Goal: Task Accomplishment & Management: Manage account settings

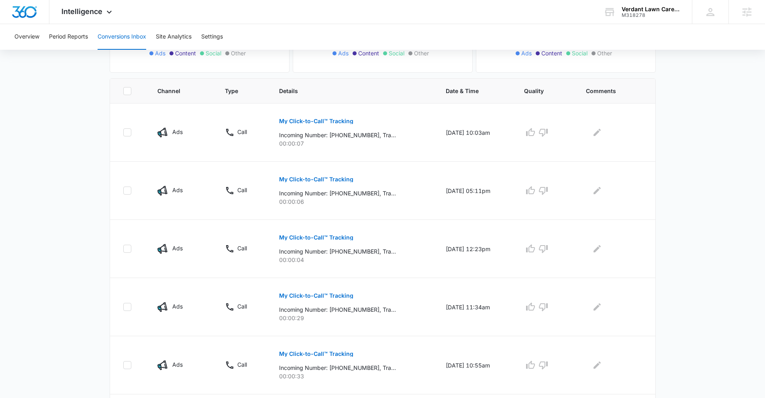
scroll to position [140, 0]
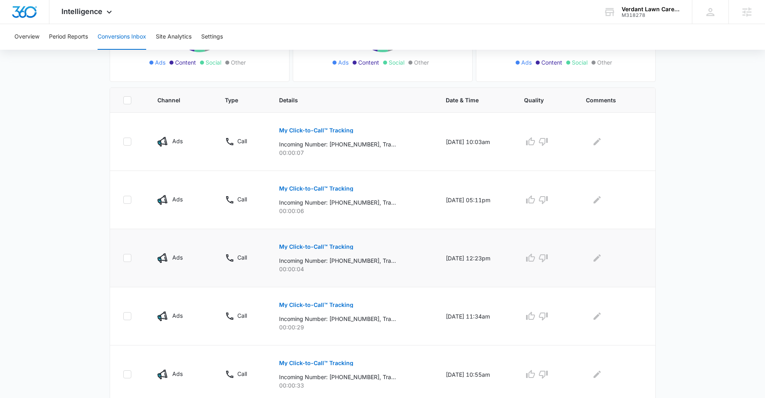
click at [331, 249] on p "My Click-to-Call™ Tracking" at bounding box center [316, 247] width 74 height 6
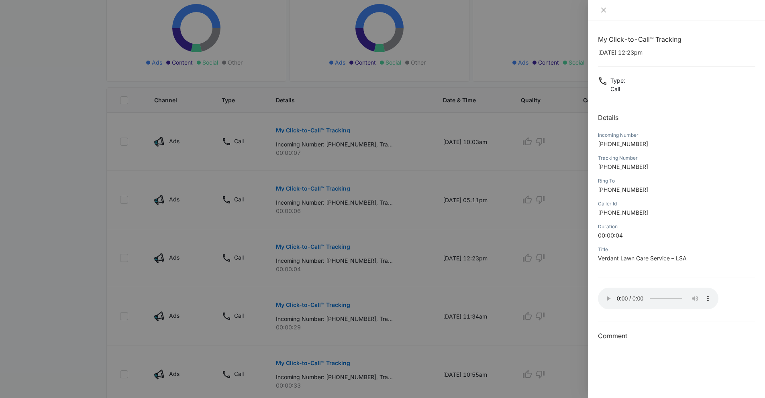
click at [446, 267] on div at bounding box center [382, 199] width 765 height 398
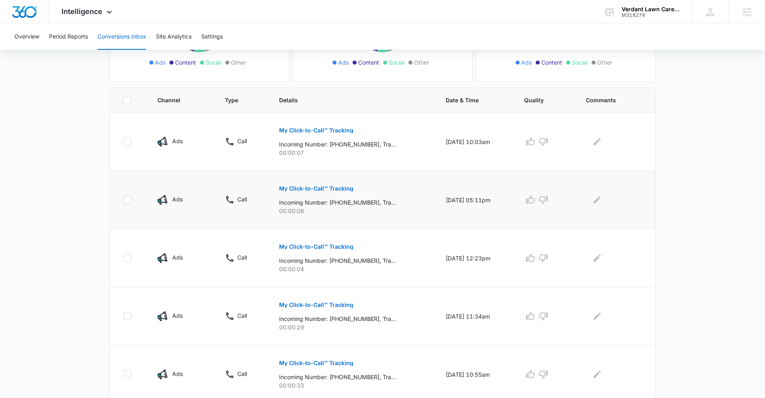
click at [298, 192] on button "My Click-to-Call™ Tracking" at bounding box center [316, 188] width 74 height 19
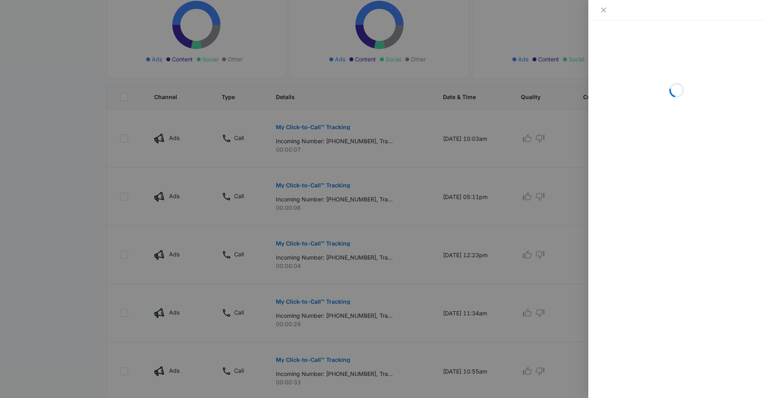
scroll to position [144, 0]
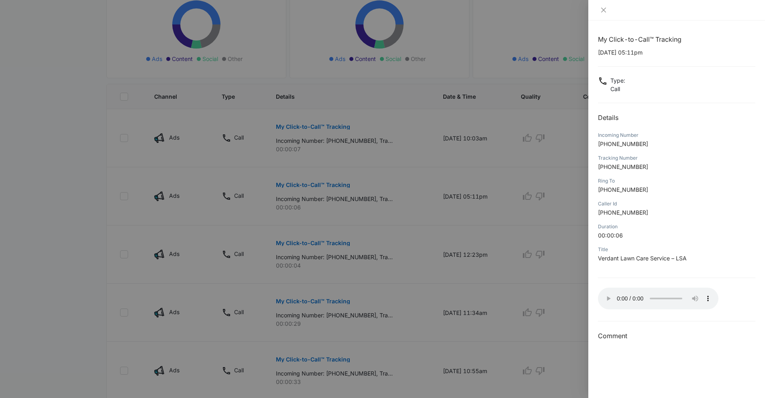
click at [335, 125] on div at bounding box center [382, 199] width 765 height 398
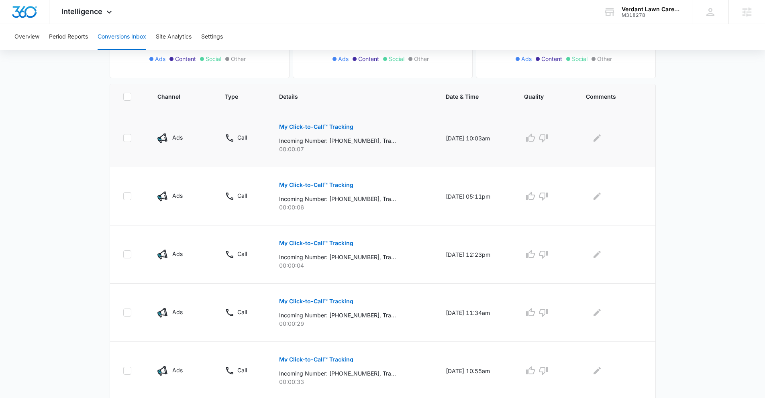
click at [314, 127] on p "My Click-to-Call™ Tracking" at bounding box center [316, 127] width 74 height 6
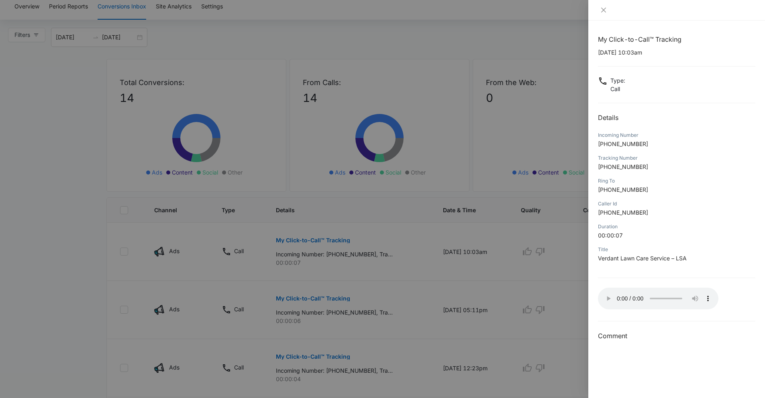
scroll to position [0, 0]
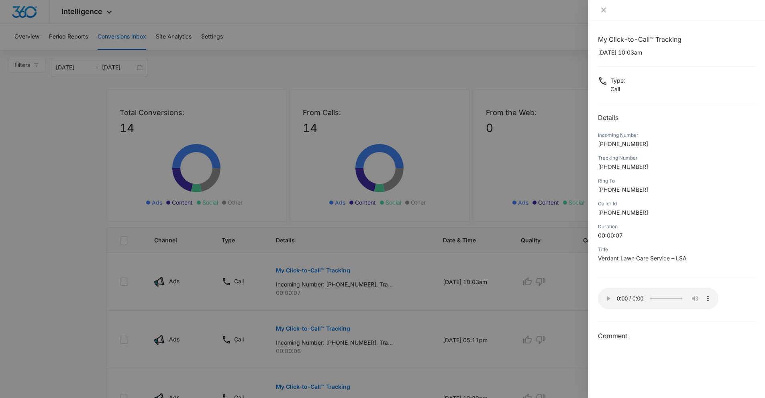
click at [596, 14] on div at bounding box center [676, 10] width 177 height 20
click at [607, 13] on icon "close" at bounding box center [604, 10] width 6 height 6
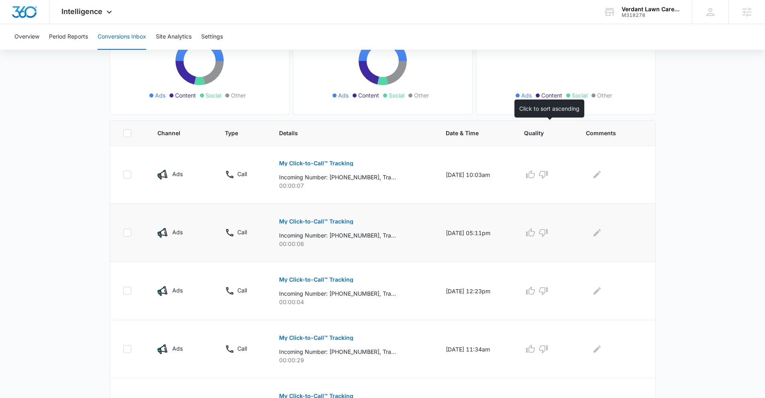
scroll to position [130, 0]
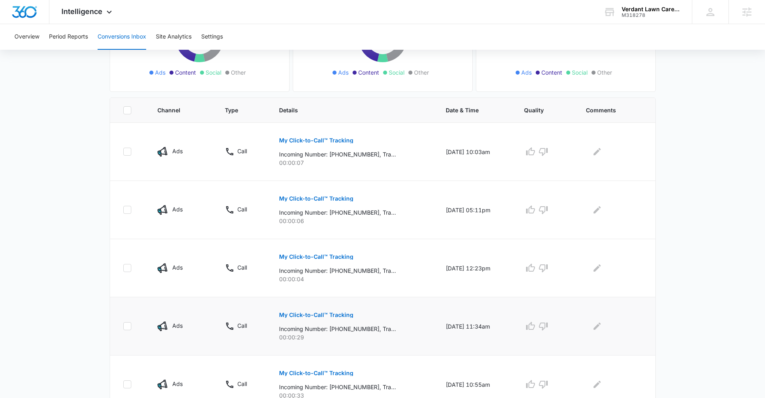
click at [342, 320] on button "My Click-to-Call™ Tracking" at bounding box center [316, 315] width 74 height 19
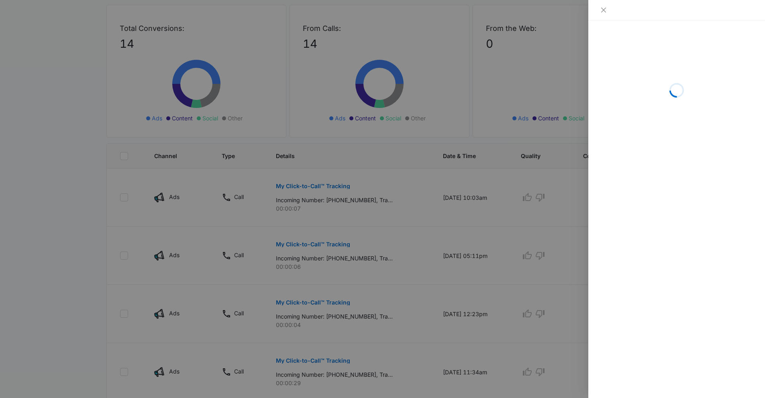
scroll to position [171, 0]
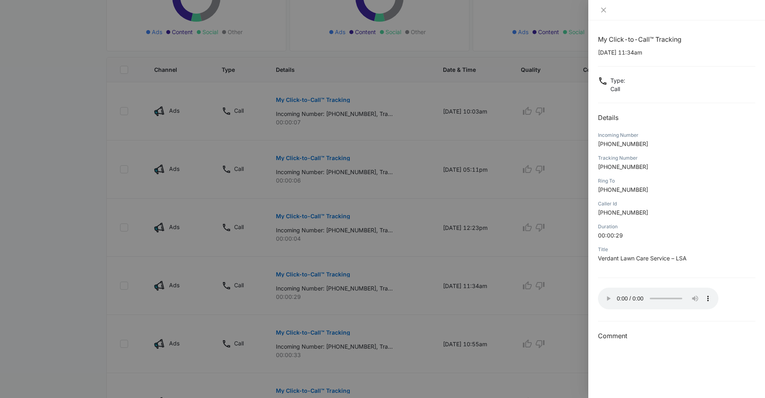
click at [388, 284] on div at bounding box center [382, 199] width 765 height 398
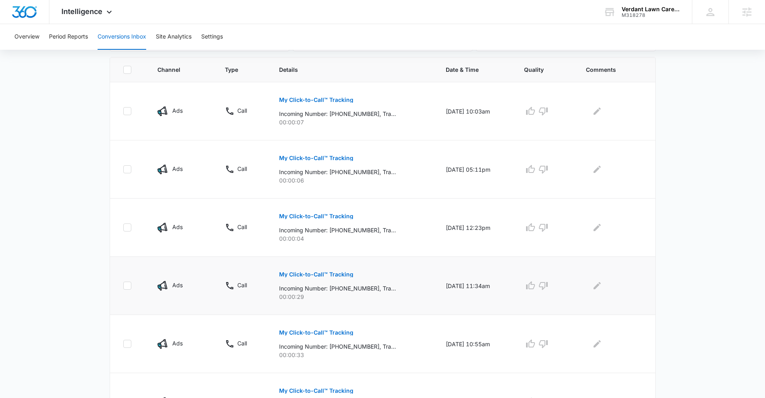
click at [533, 278] on td at bounding box center [546, 286] width 62 height 58
click at [534, 281] on icon "button" at bounding box center [531, 286] width 10 height 10
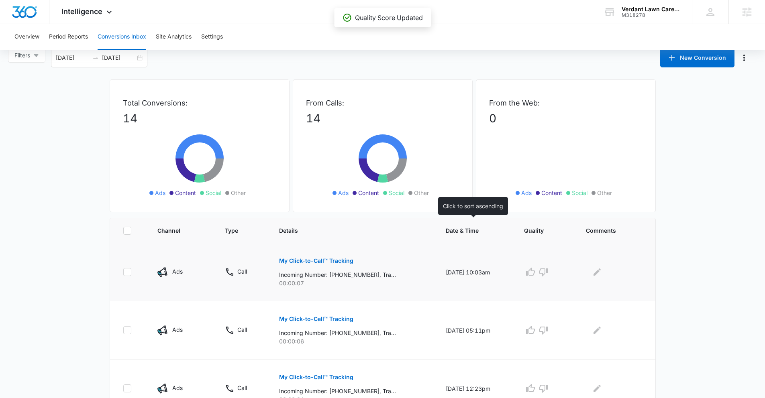
scroll to position [0, 0]
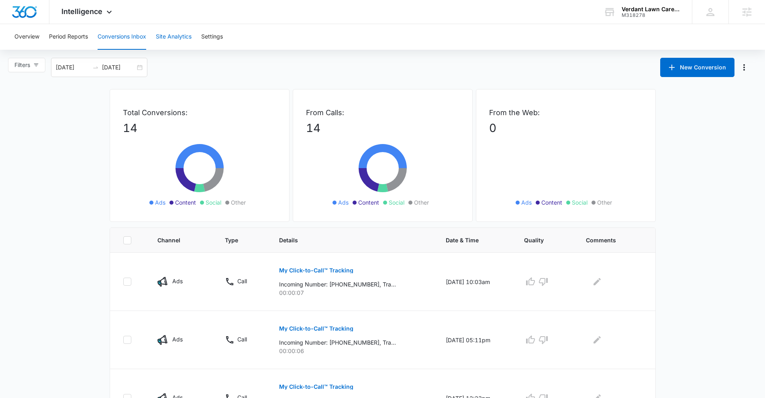
click at [187, 35] on button "Site Analytics" at bounding box center [174, 37] width 36 height 26
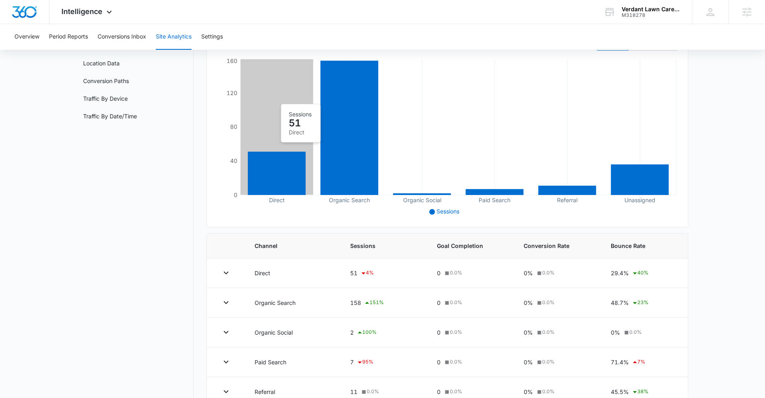
scroll to position [75, 0]
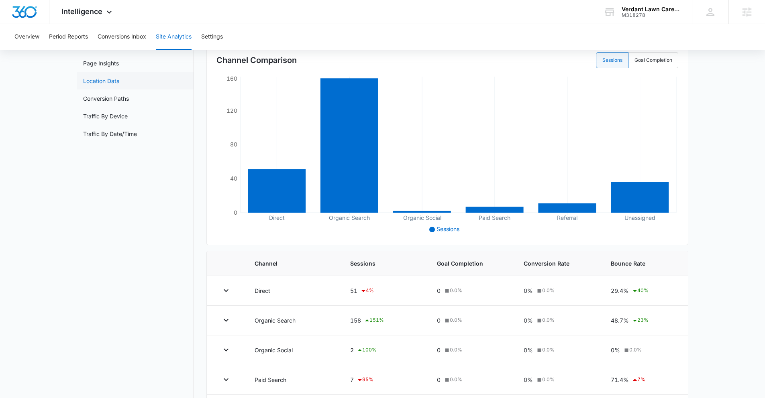
click at [120, 81] on link "Location Data" at bounding box center [101, 81] width 37 height 8
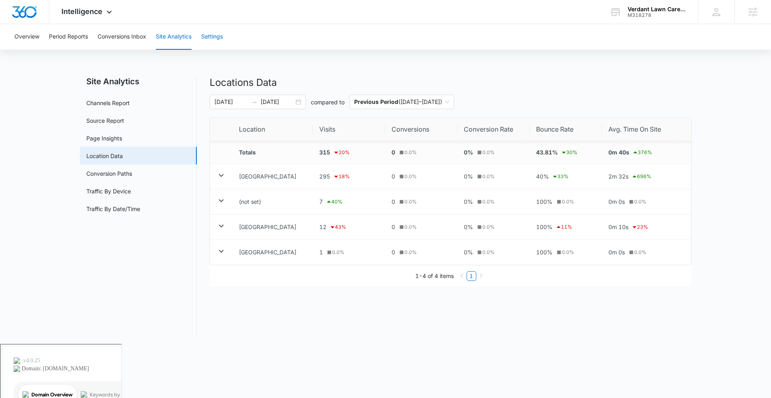
click at [218, 31] on button "Settings" at bounding box center [212, 37] width 22 height 26
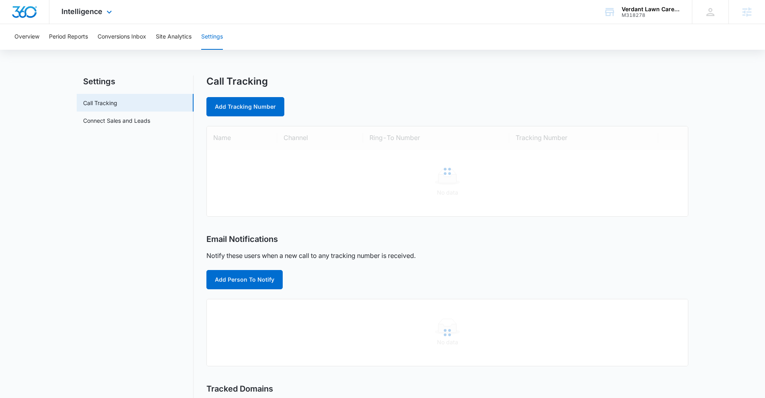
click at [77, 20] on div "Intelligence Apps Reputation Forms CRM Email Social POS Content Ads Intelligenc…" at bounding box center [87, 12] width 77 height 24
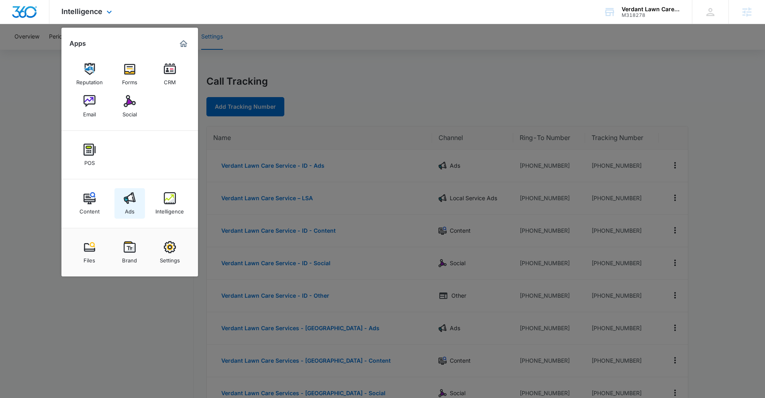
click at [125, 203] on img at bounding box center [130, 198] width 12 height 12
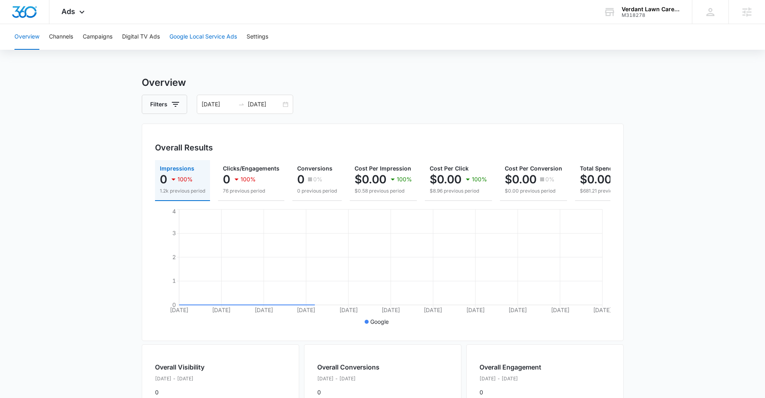
click at [210, 33] on button "Google Local Service Ads" at bounding box center [203, 37] width 67 height 26
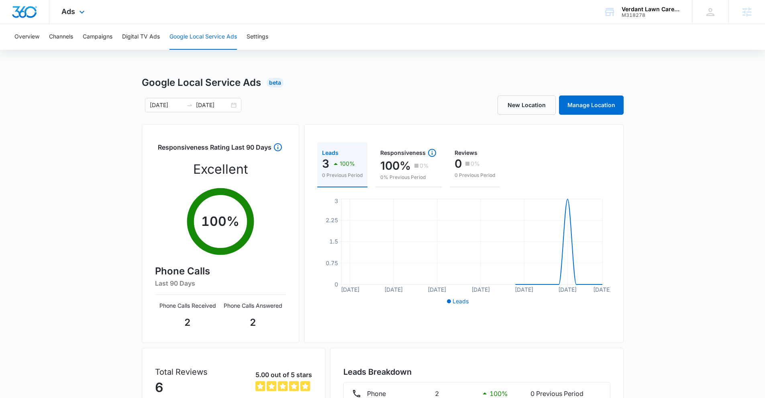
click at [68, 6] on div "Ads Apps Reputation Forms CRM Email Social POS Content Ads Intelligence Files B…" at bounding box center [73, 12] width 49 height 24
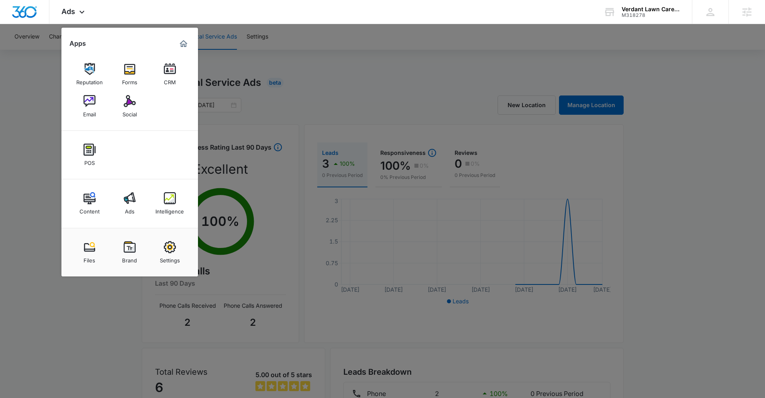
click at [623, 30] on div at bounding box center [382, 199] width 765 height 398
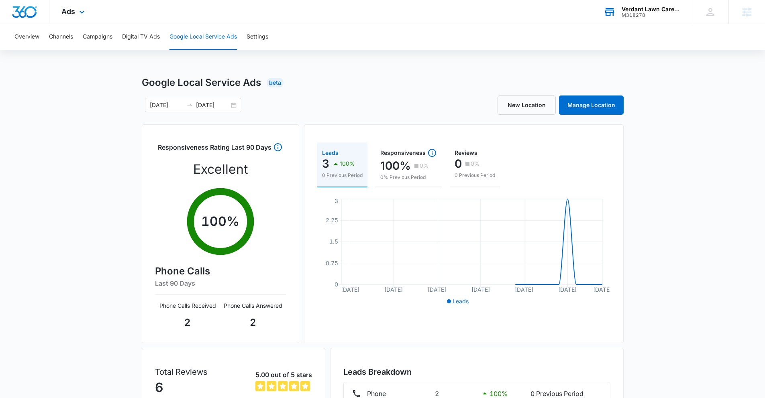
click at [627, 21] on div "Verdant Lawn Care Service M318278 Your Accounts View All" at bounding box center [642, 12] width 100 height 24
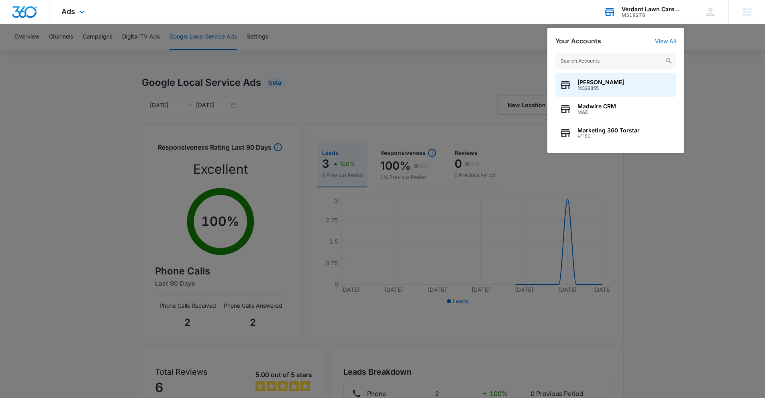
type input "c"
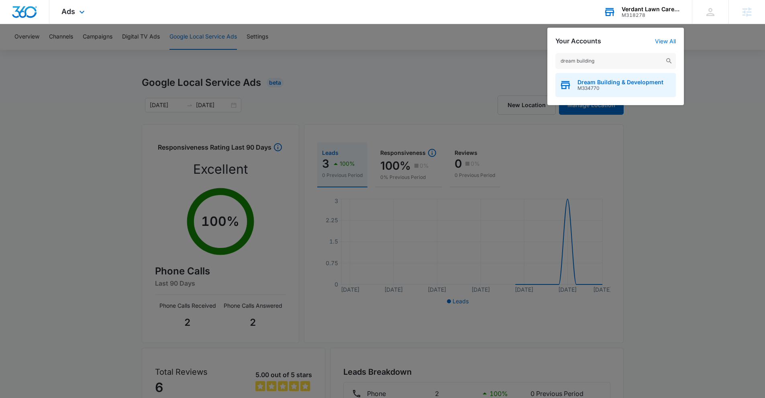
type input "dream building"
click at [618, 91] on span "M334770" at bounding box center [621, 89] width 86 height 6
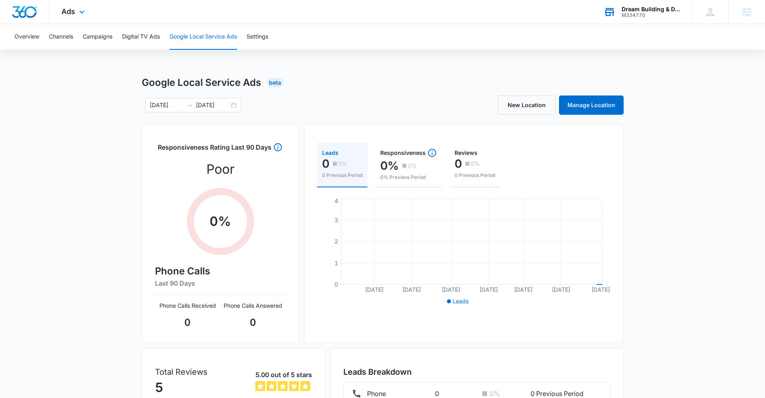
click at [635, 10] on div "Dream Building & Development" at bounding box center [651, 9] width 59 height 6
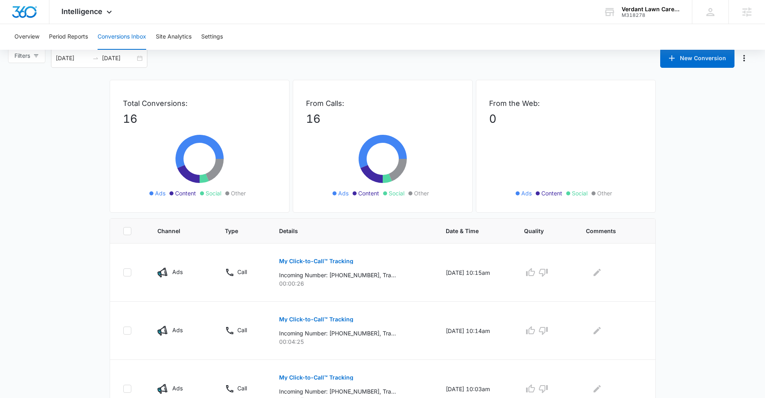
scroll to position [60, 0]
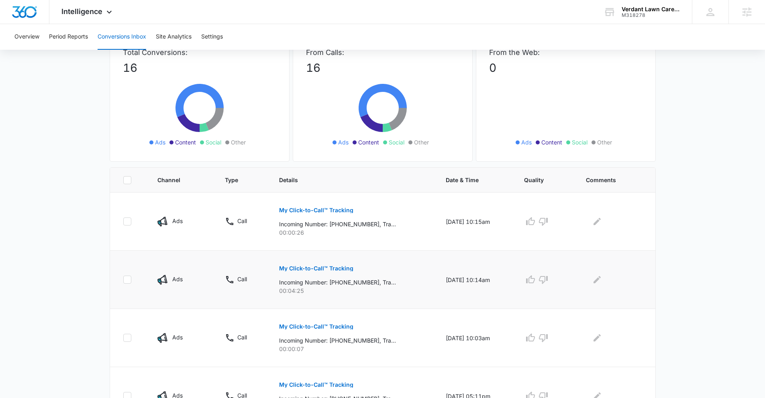
click at [328, 264] on button "My Click-to-Call™ Tracking" at bounding box center [316, 268] width 74 height 19
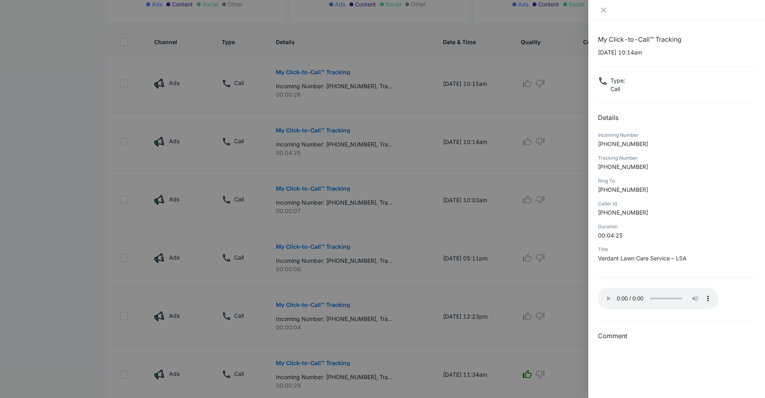
scroll to position [203, 0]
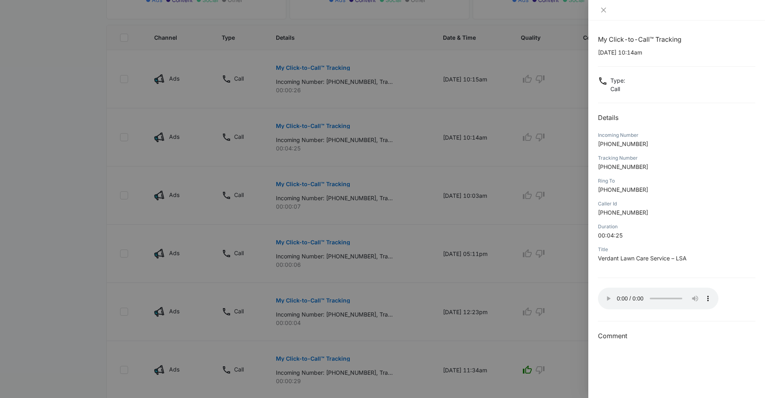
click at [640, 168] on span "+12082446697" at bounding box center [623, 166] width 50 height 7
click at [497, 143] on div at bounding box center [382, 199] width 765 height 398
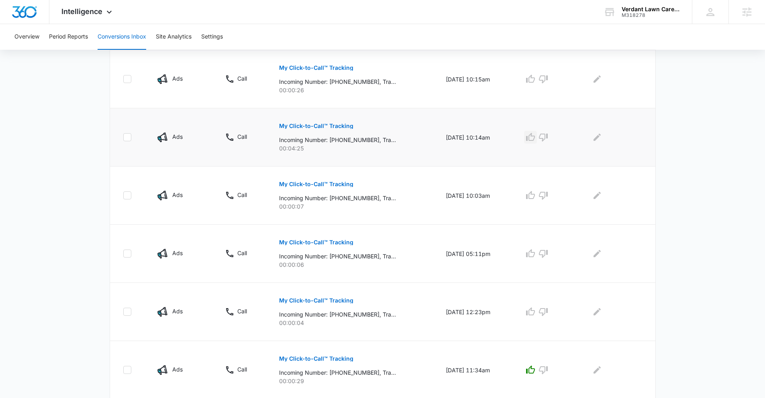
click at [535, 136] on icon "button" at bounding box center [531, 138] width 10 height 10
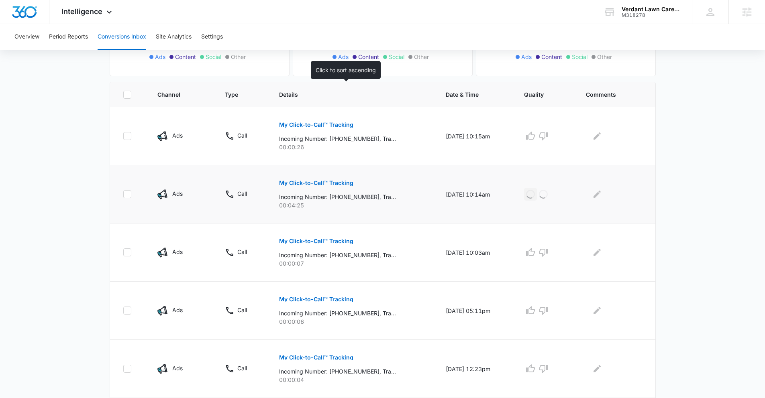
scroll to position [145, 0]
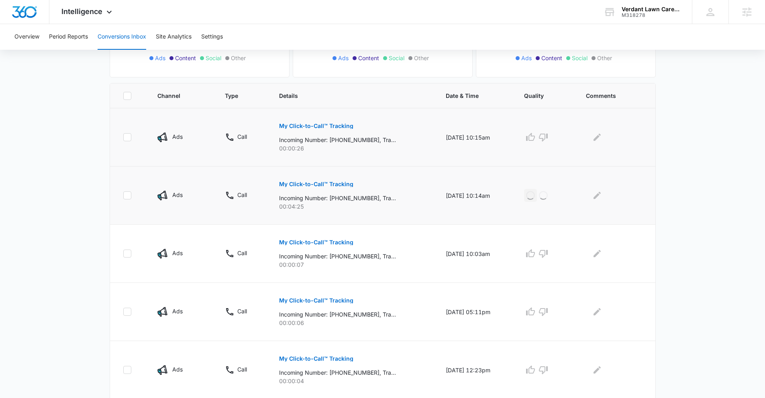
click at [328, 130] on button "My Click-to-Call™ Tracking" at bounding box center [316, 125] width 74 height 19
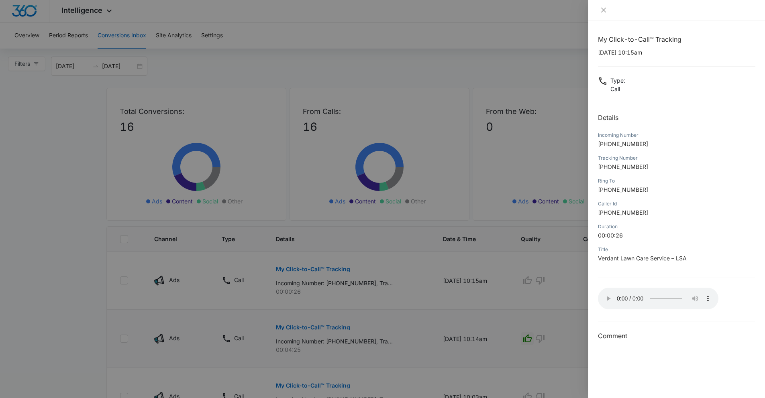
scroll to position [2, 0]
drag, startPoint x: 599, startPoint y: 9, endPoint x: 589, endPoint y: 27, distance: 20.9
click at [599, 12] on button "Close" at bounding box center [603, 9] width 11 height 7
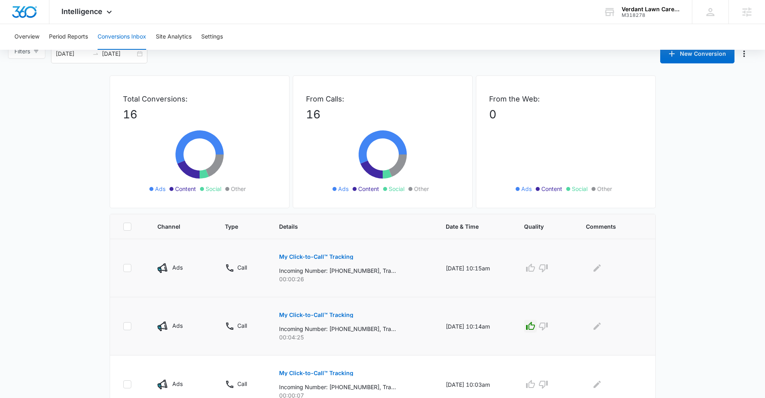
scroll to position [0, 0]
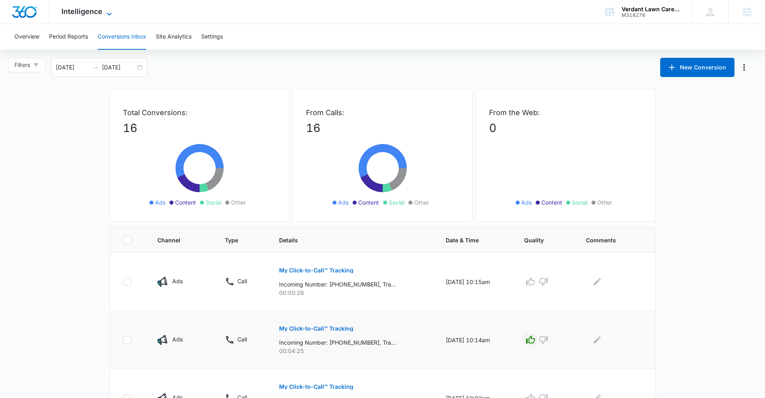
click at [82, 15] on span "Intelligence" at bounding box center [81, 11] width 41 height 8
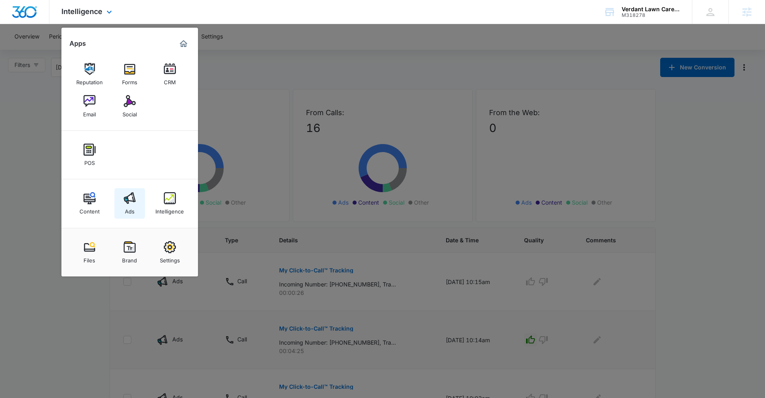
click at [124, 201] on img at bounding box center [130, 198] width 12 height 12
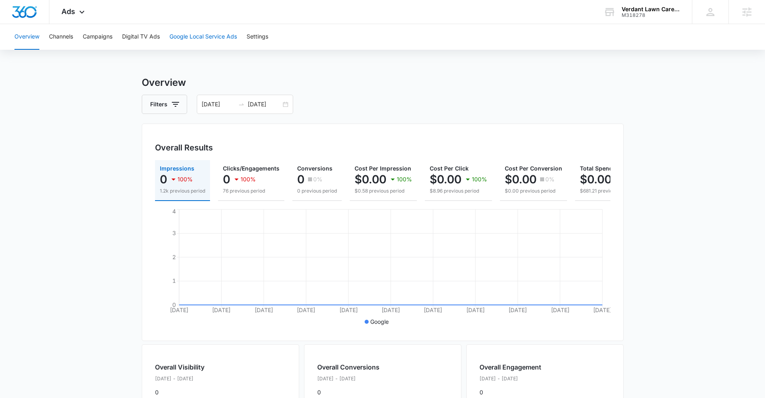
click at [194, 32] on button "Google Local Service Ads" at bounding box center [203, 37] width 67 height 26
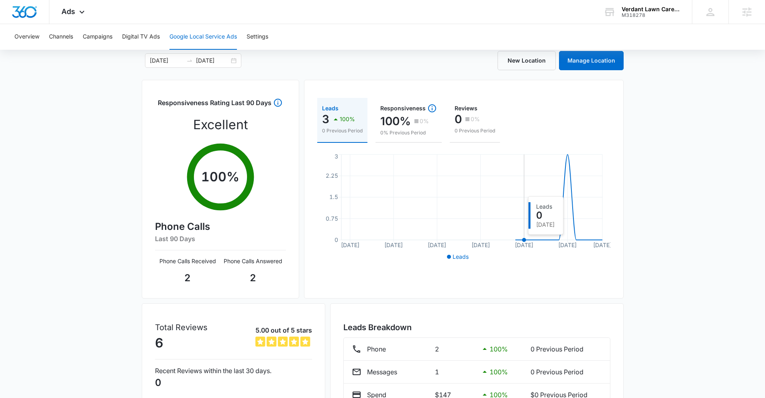
scroll to position [95, 0]
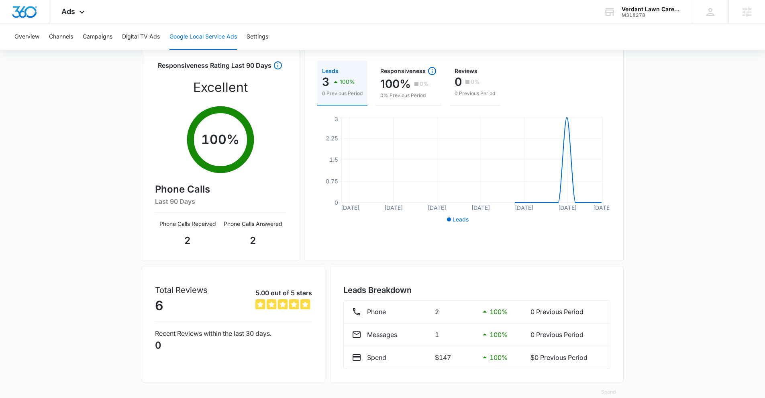
scroll to position [95, 0]
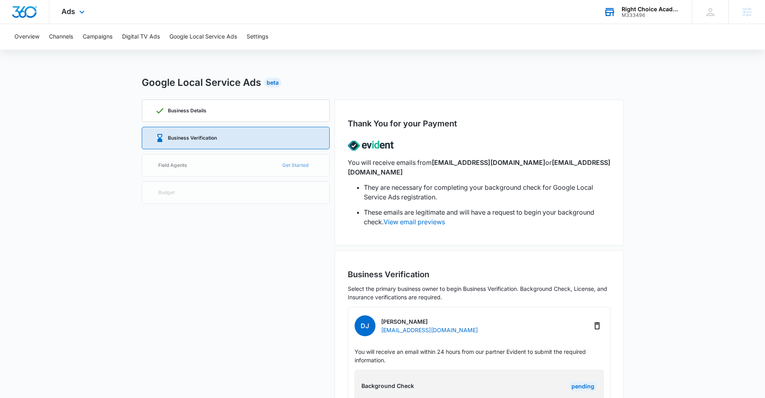
click at [629, 10] on div "Right Choice Academy" at bounding box center [651, 9] width 59 height 6
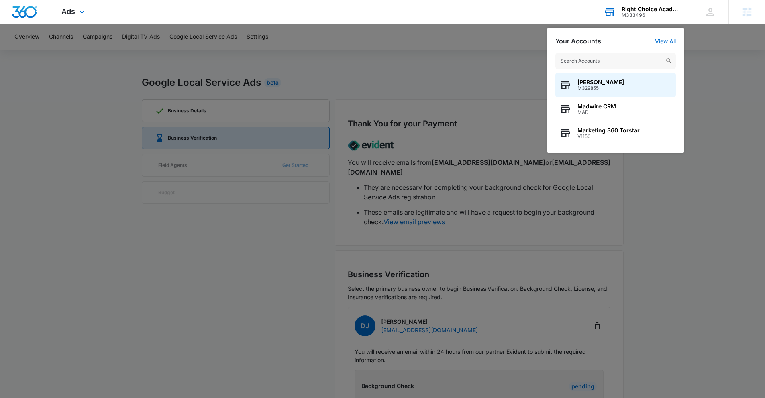
click at [565, 57] on input "text" at bounding box center [616, 61] width 121 height 16
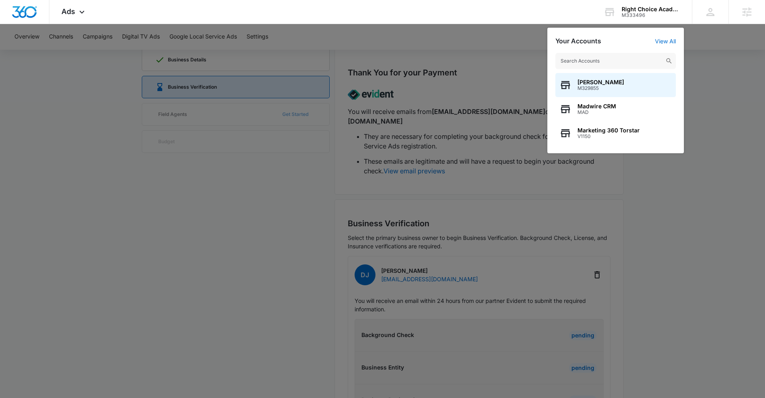
scroll to position [123, 0]
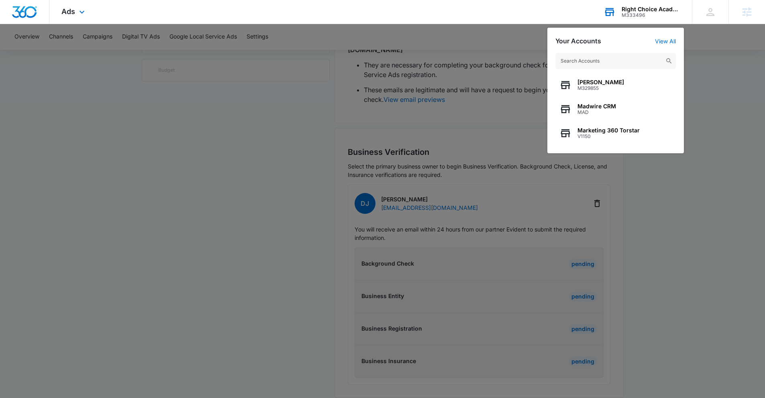
type input "e"
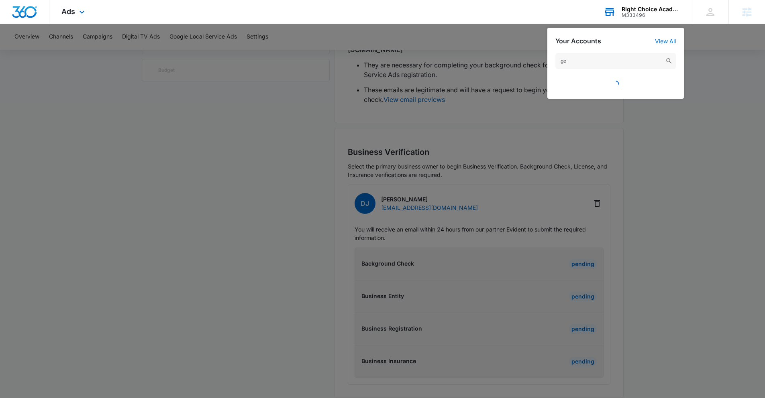
type input "g"
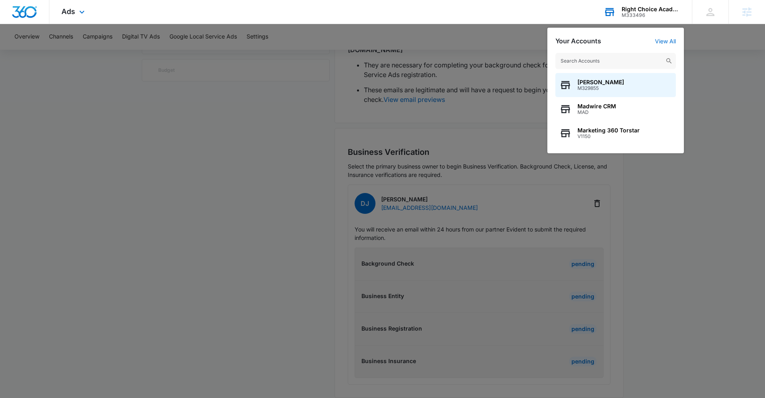
type input "g"
click at [514, 149] on div at bounding box center [382, 199] width 765 height 398
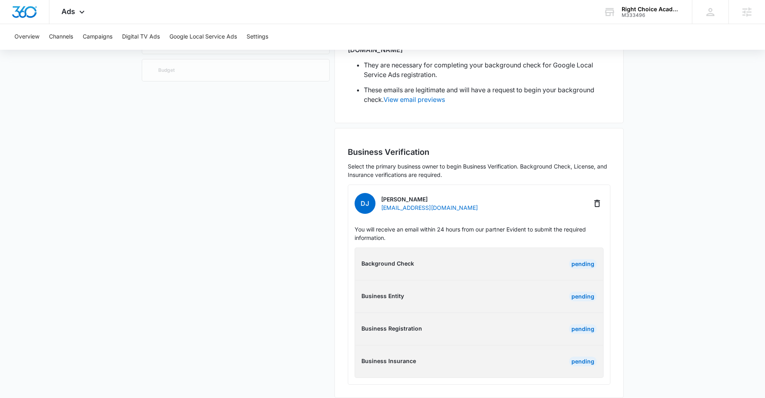
click at [510, 259] on div "Pending" at bounding box center [539, 264] width 115 height 10
click at [590, 259] on div "Pending" at bounding box center [583, 264] width 28 height 10
click at [408, 259] on p "Background Check" at bounding box center [419, 263] width 115 height 8
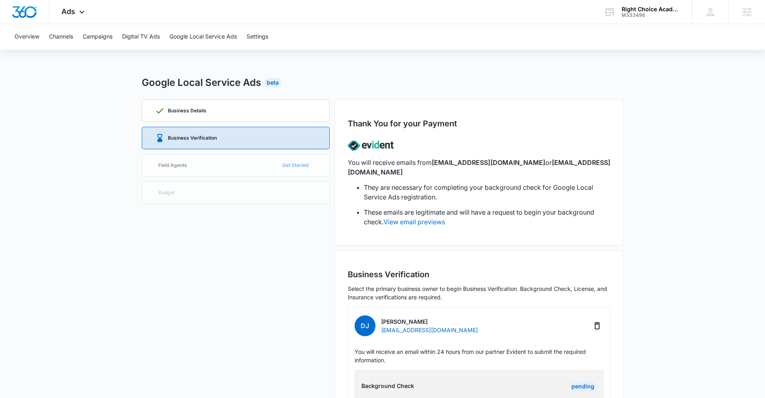
click at [229, 159] on div "Business Details Business Verification Field Agents Get Started Budget" at bounding box center [236, 310] width 188 height 421
click at [654, 3] on div "Right Choice Academy M333496 Your Accounts View All" at bounding box center [642, 12] width 100 height 24
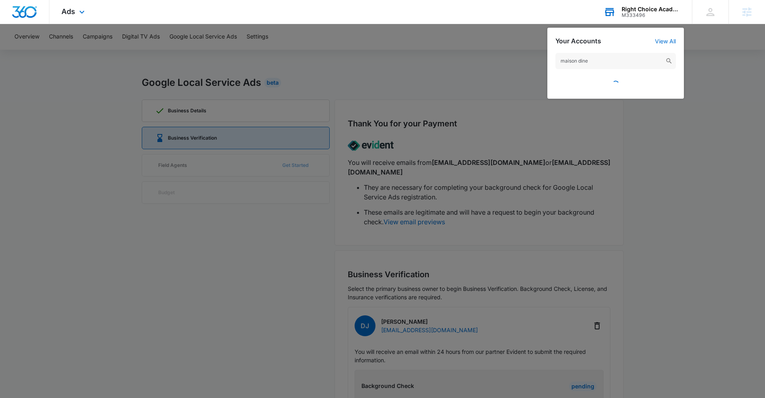
type input "maison dines"
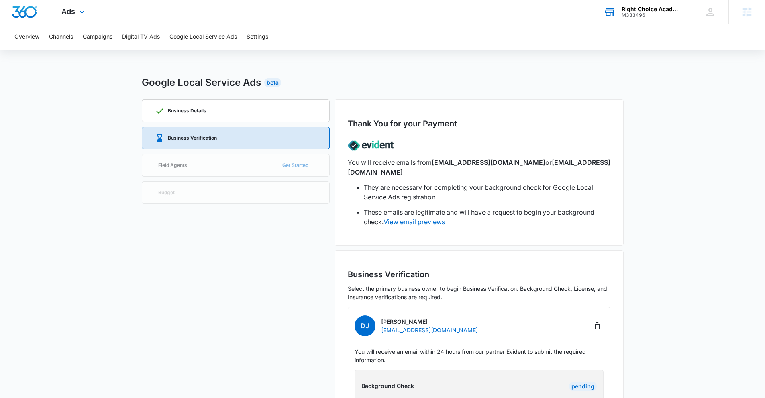
click at [626, 17] on div "M333496" at bounding box center [651, 15] width 59 height 6
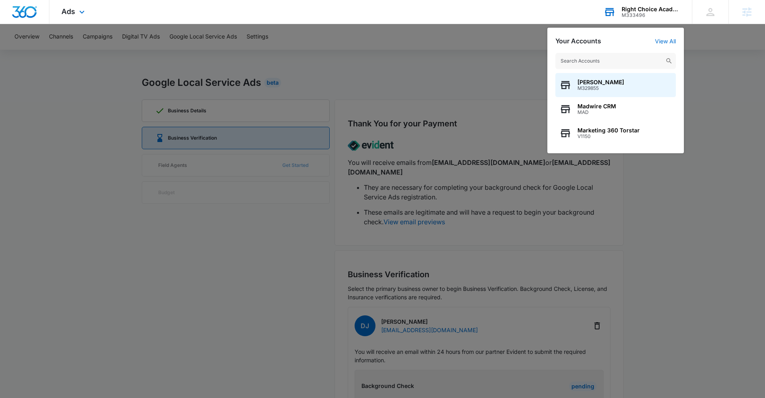
type input "a"
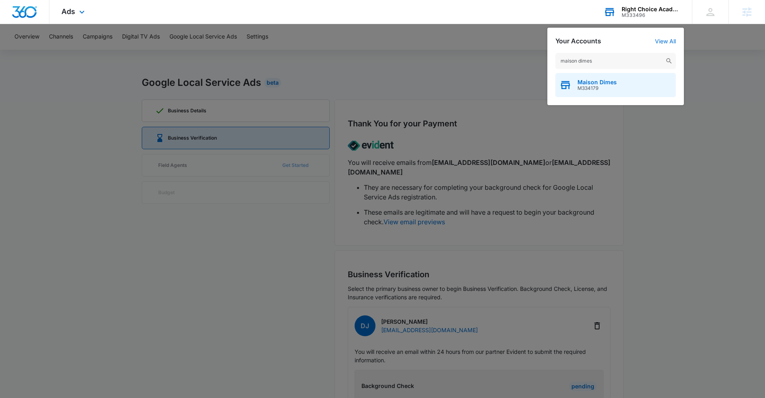
type input "maison dimes"
click at [613, 86] on span "M334179" at bounding box center [597, 89] width 39 height 6
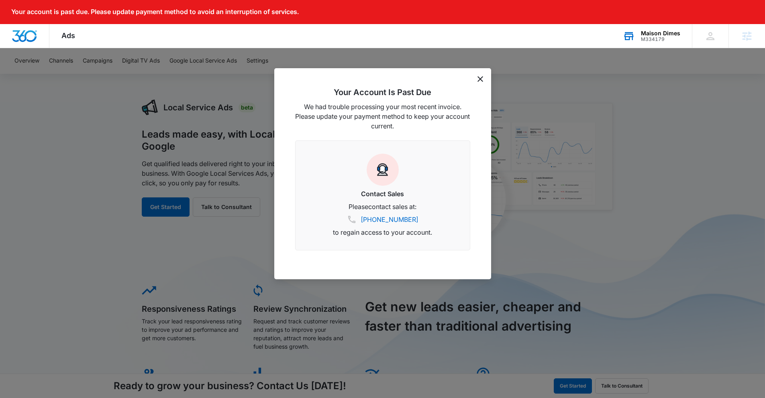
click at [480, 77] on icon "dismiss this dialog" at bounding box center [481, 79] width 6 height 6
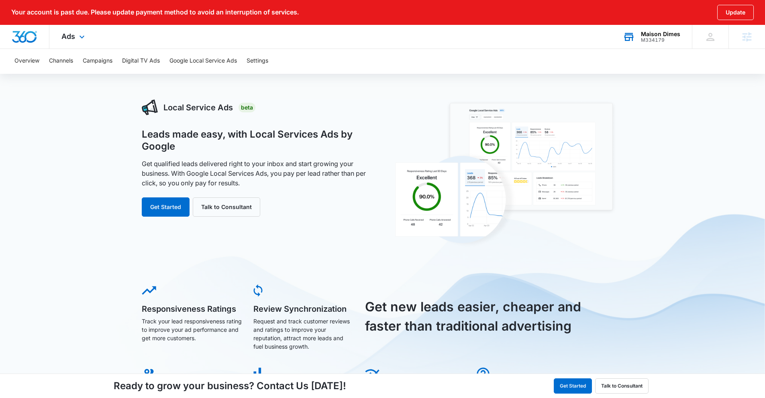
click at [88, 36] on div "Ads Apps Reputation Forms CRM Email Social Payments POS Content Ads Intelligenc…" at bounding box center [73, 37] width 49 height 24
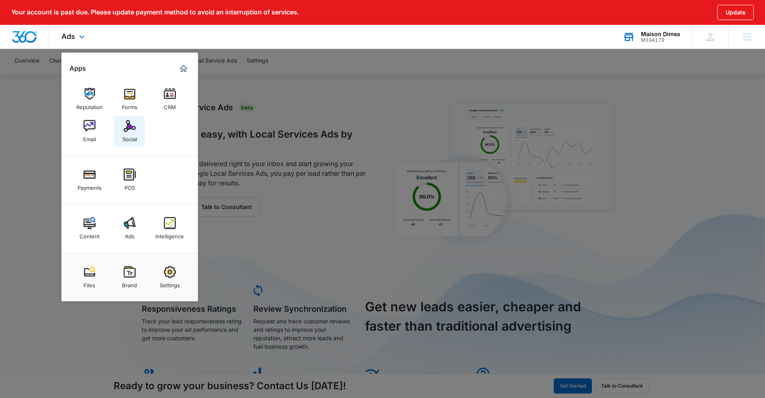
click at [118, 127] on link "Social" at bounding box center [129, 131] width 31 height 31
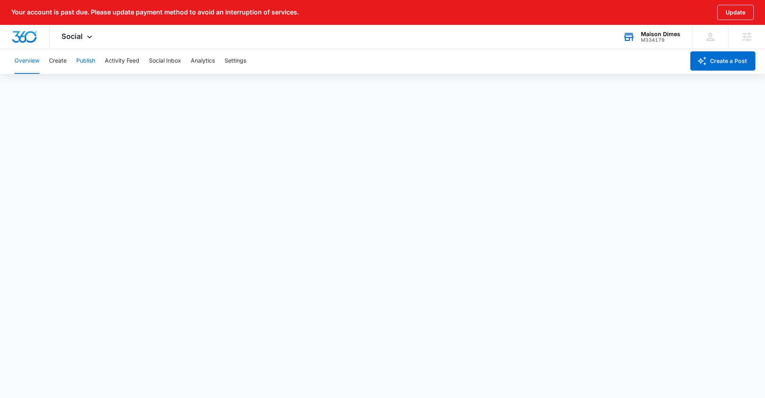
click at [79, 63] on button "Publish" at bounding box center [85, 61] width 19 height 26
click at [25, 61] on button "Overview" at bounding box center [26, 61] width 25 height 26
click at [43, 66] on div "Overview Create Publish Activity Feed Social Inbox Analytics Settings" at bounding box center [347, 61] width 675 height 26
click at [57, 59] on button "Create" at bounding box center [58, 61] width 18 height 26
click at [79, 64] on button "Publish" at bounding box center [85, 61] width 19 height 26
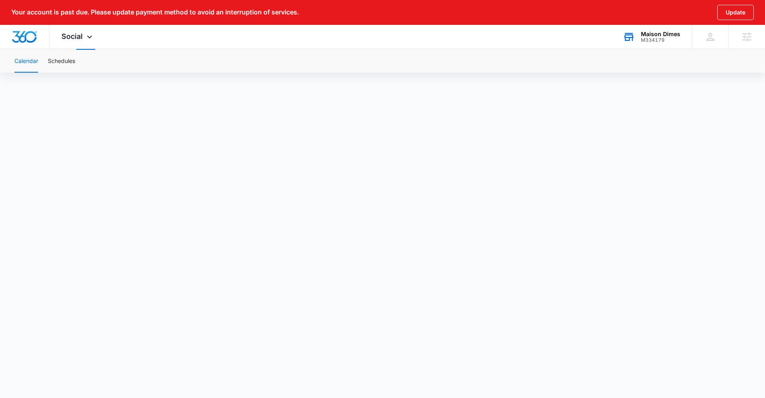
scroll to position [30, 0]
click at [56, 59] on button "Schedules" at bounding box center [61, 61] width 27 height 22
